Goal: Task Accomplishment & Management: Use online tool/utility

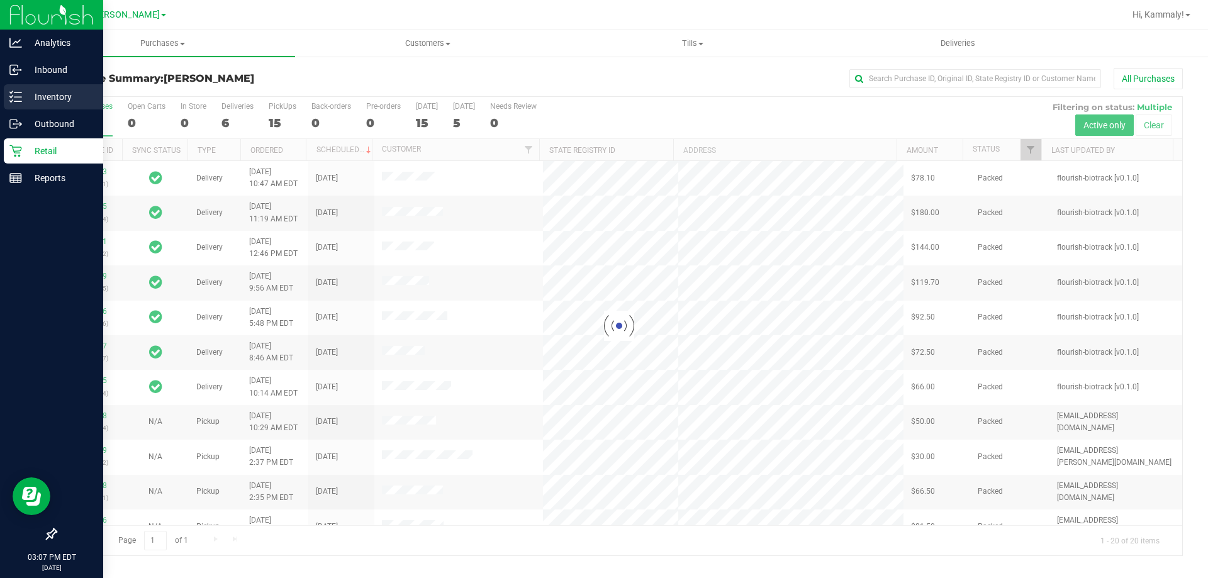
click at [5, 94] on div "Inventory" at bounding box center [53, 96] width 99 height 25
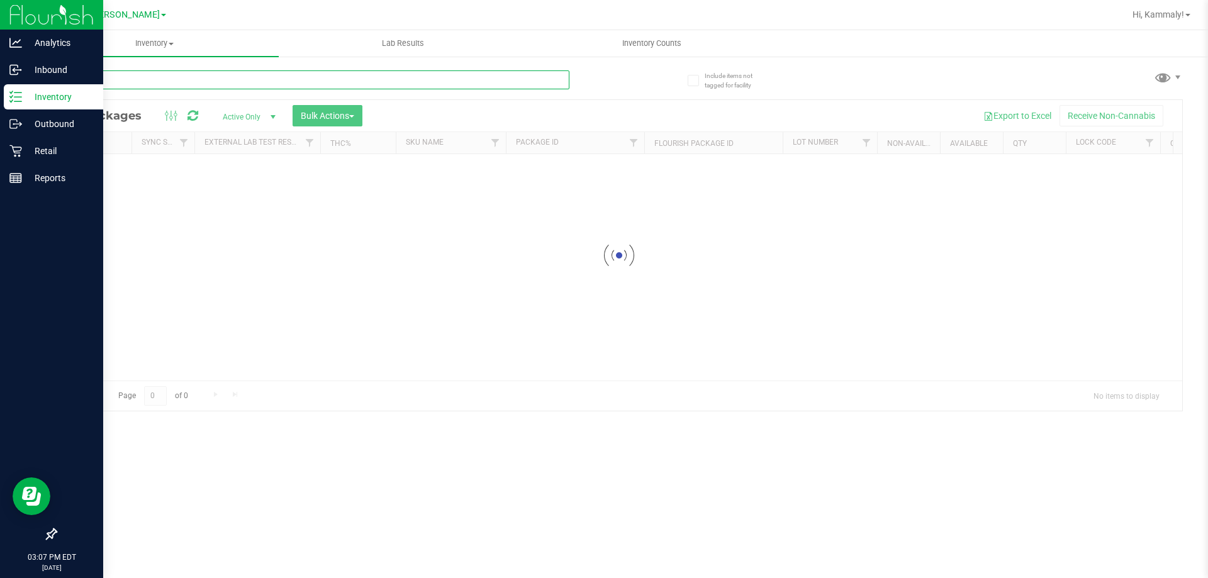
click at [155, 81] on input "text" at bounding box center [312, 79] width 514 height 19
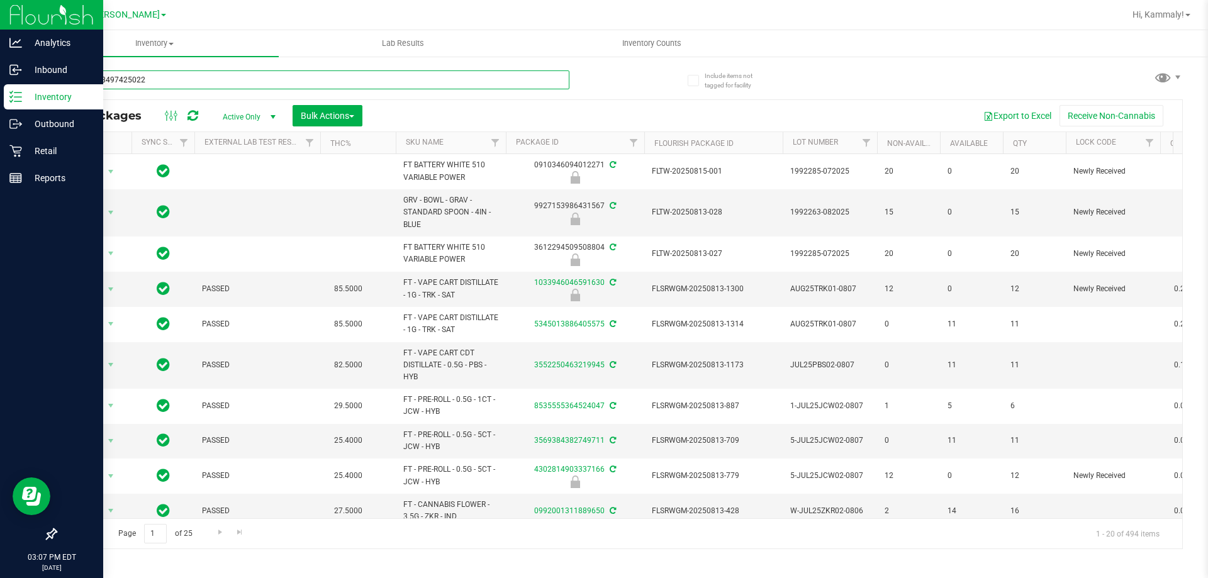
type input "5516338497425022"
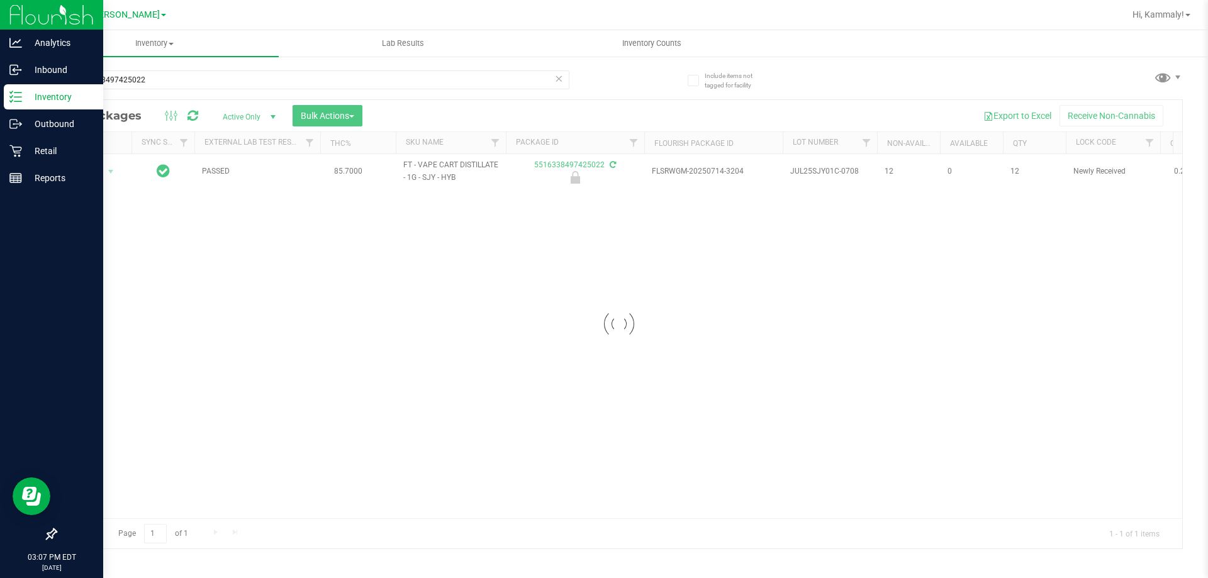
click at [96, 172] on div at bounding box center [619, 324] width 1126 height 449
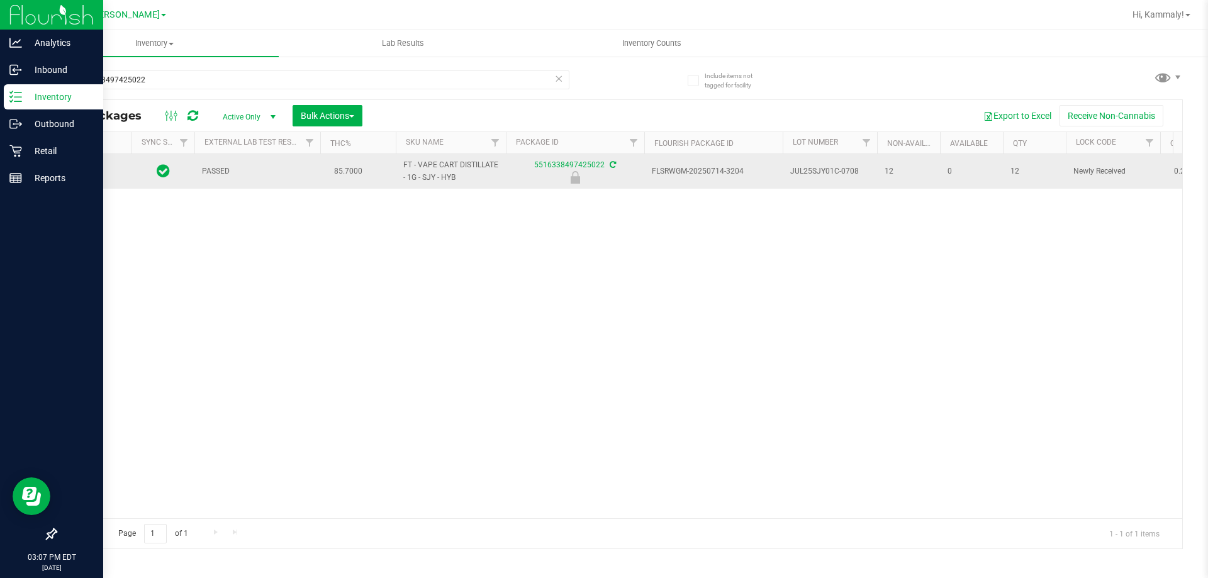
click at [101, 177] on div at bounding box center [94, 171] width 60 height 12
click at [106, 174] on span "select" at bounding box center [111, 172] width 10 height 10
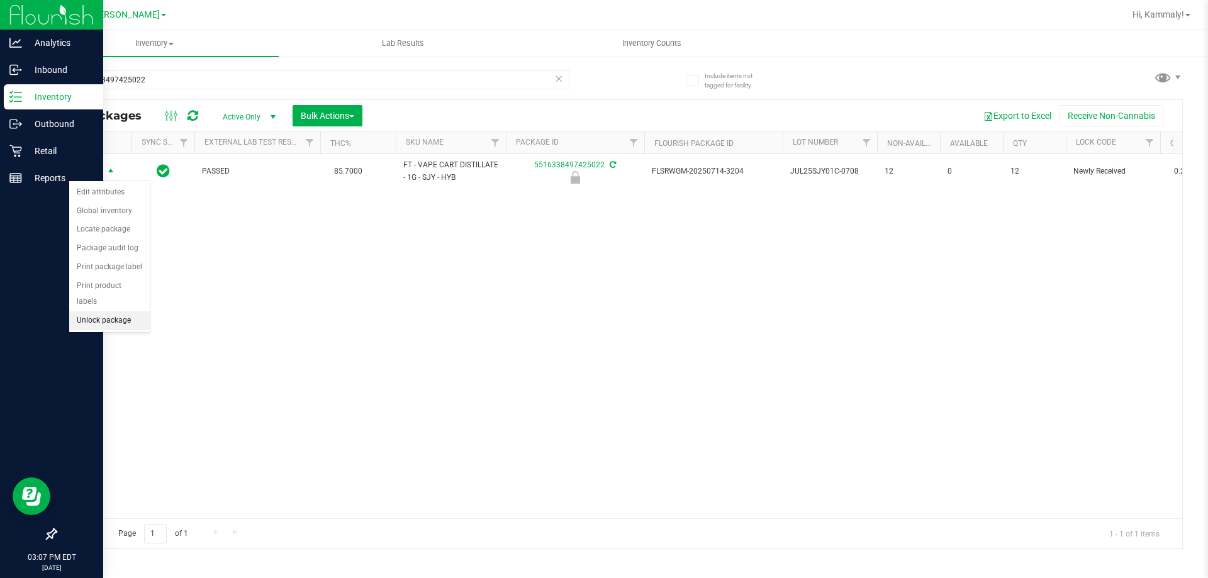
click at [113, 311] on li "Unlock package" at bounding box center [109, 320] width 81 height 19
